Goal: Information Seeking & Learning: Stay updated

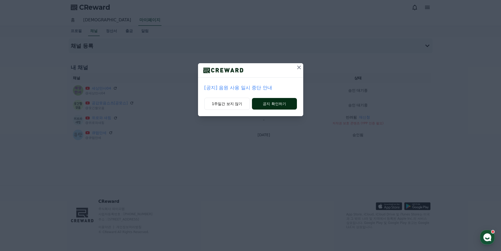
click at [265, 103] on button "공지 확인하기" at bounding box center [274, 104] width 45 height 12
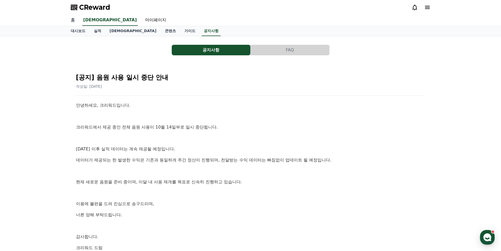
click at [75, 20] on link "홈" at bounding box center [73, 20] width 13 height 11
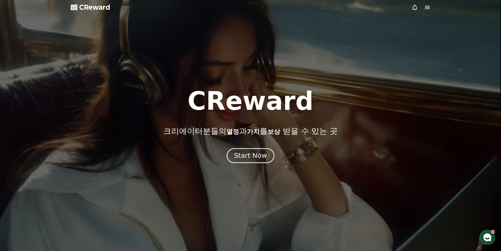
click at [250, 154] on div "Start Now" at bounding box center [250, 155] width 33 height 9
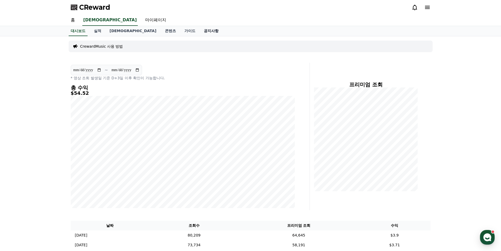
click at [200, 31] on link "공지사항" at bounding box center [211, 31] width 23 height 10
